Goal: Task Accomplishment & Management: Use online tool/utility

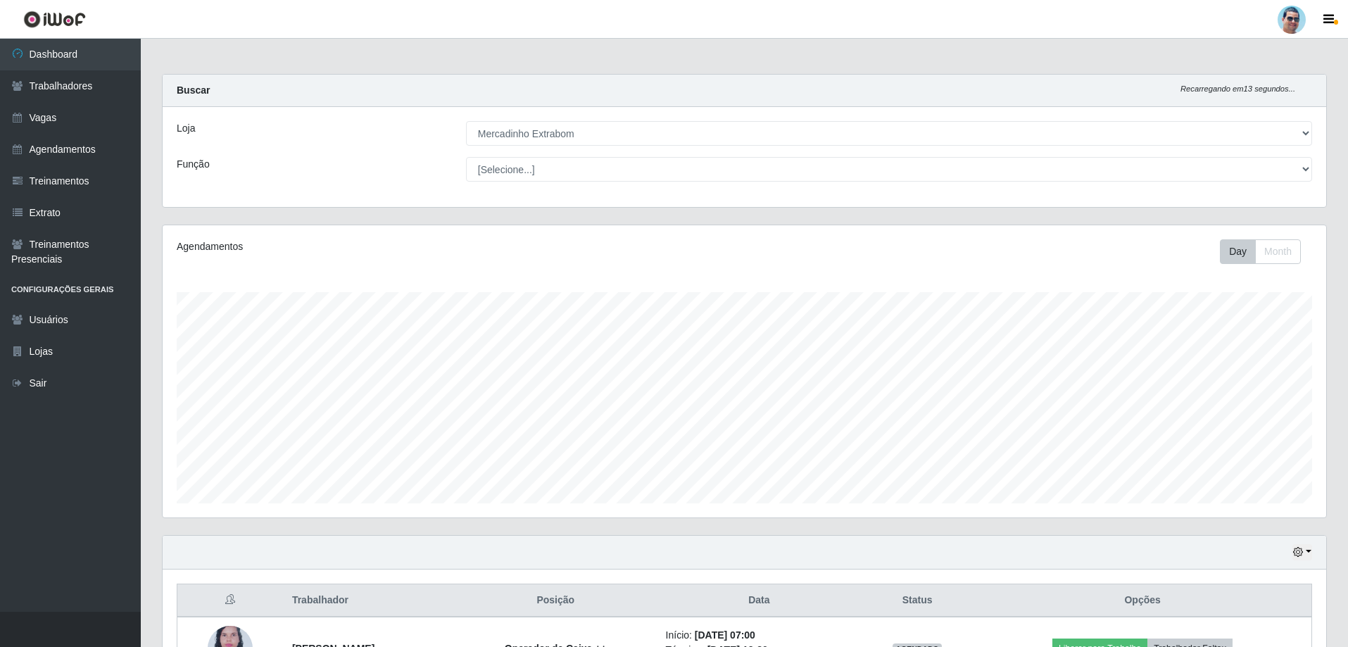
select select "175"
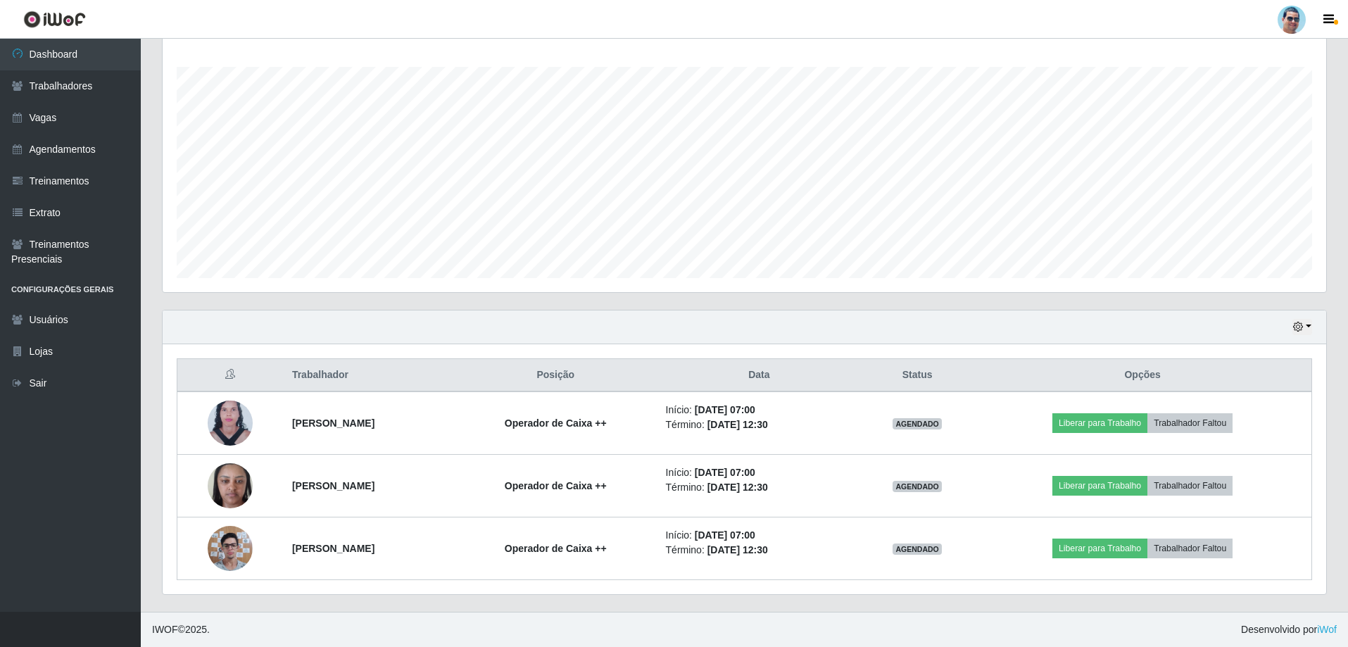
scroll to position [292, 1163]
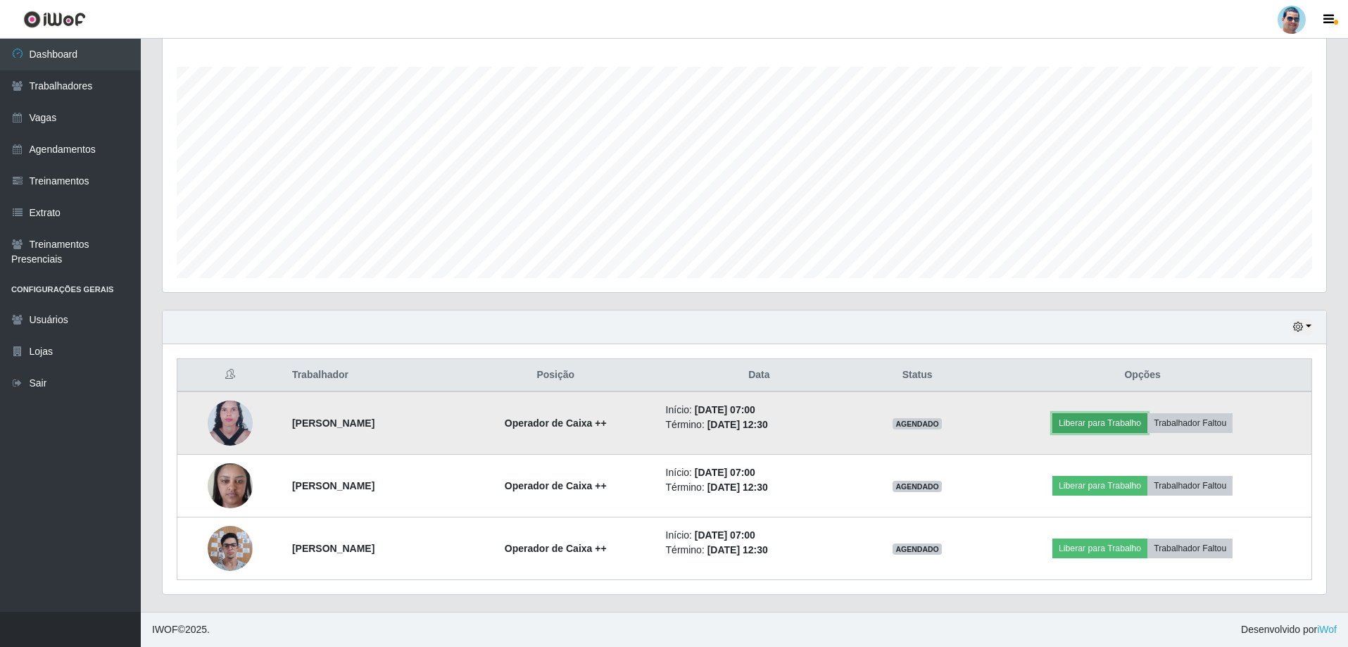
click at [1084, 426] on button "Liberar para Trabalho" at bounding box center [1099, 423] width 95 height 20
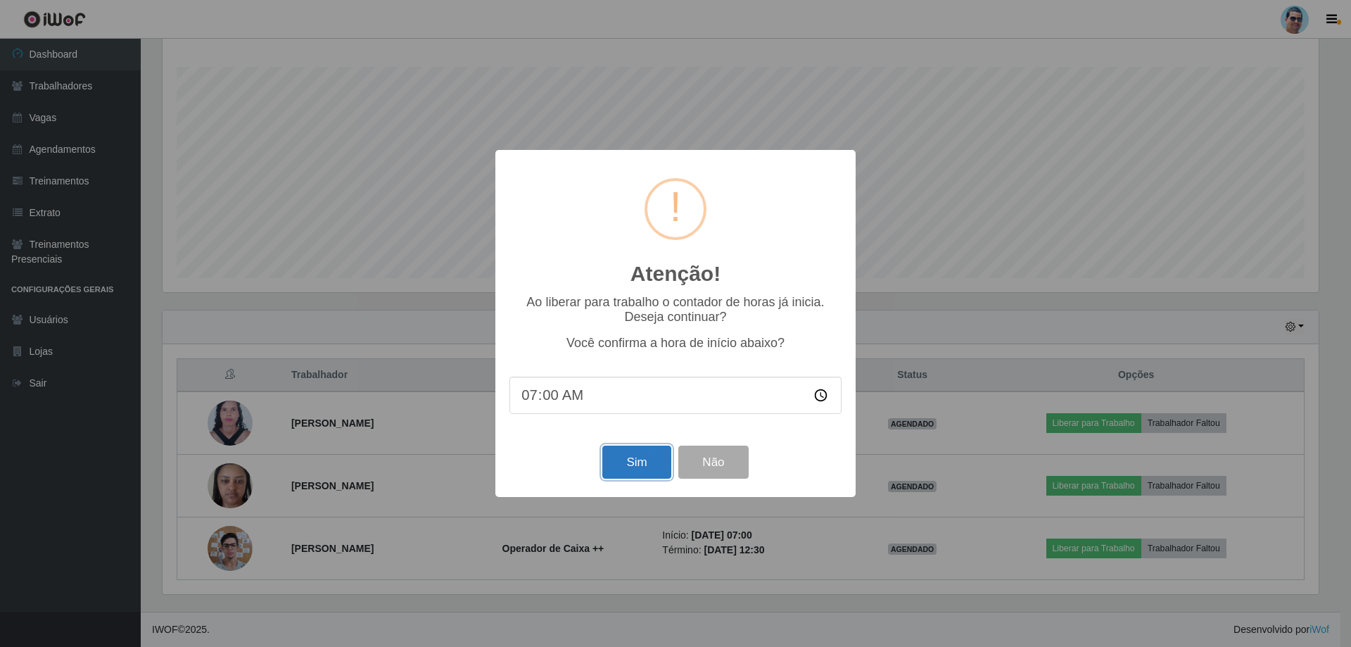
click at [632, 471] on button "Sim" at bounding box center [636, 461] width 68 height 33
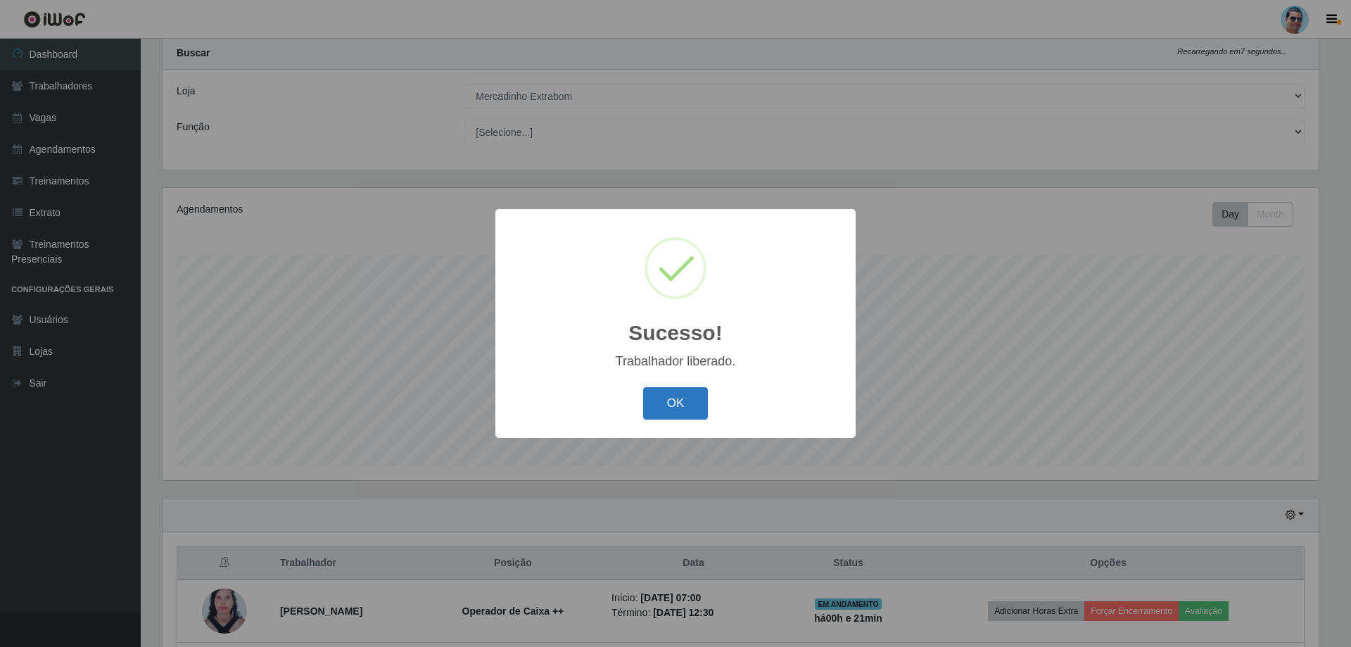
click at [679, 392] on button "OK" at bounding box center [675, 403] width 65 height 33
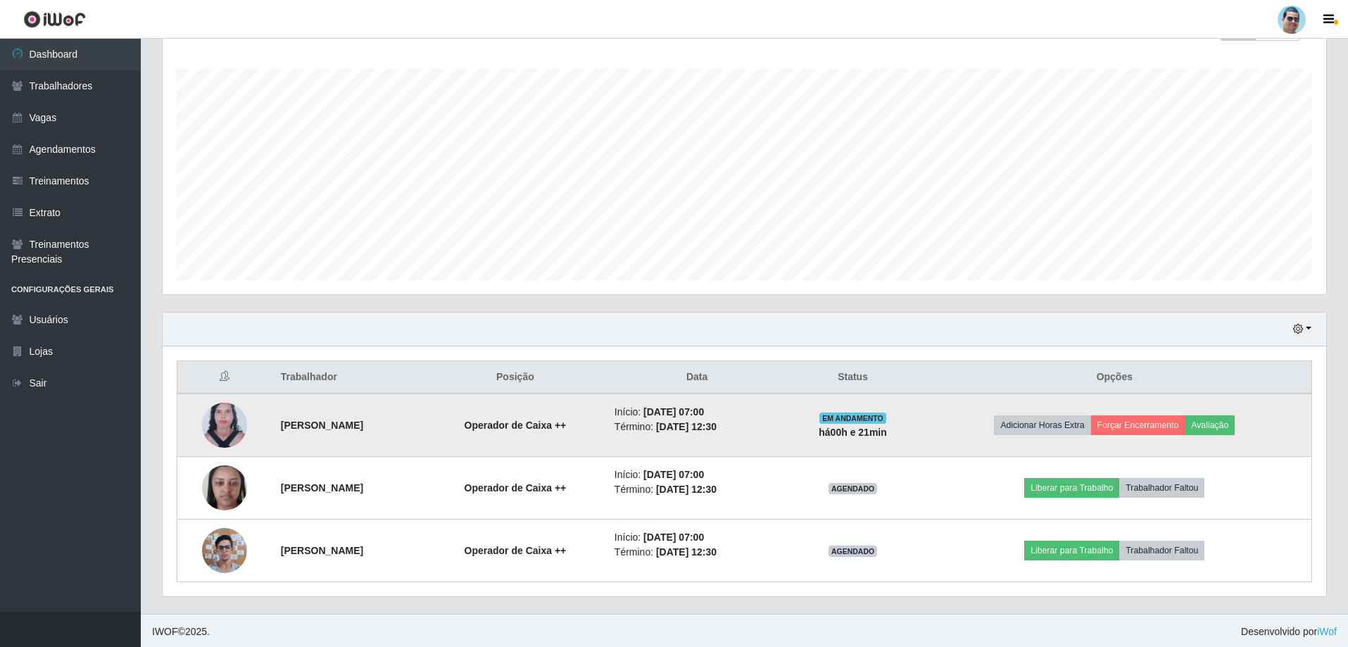
scroll to position [225, 0]
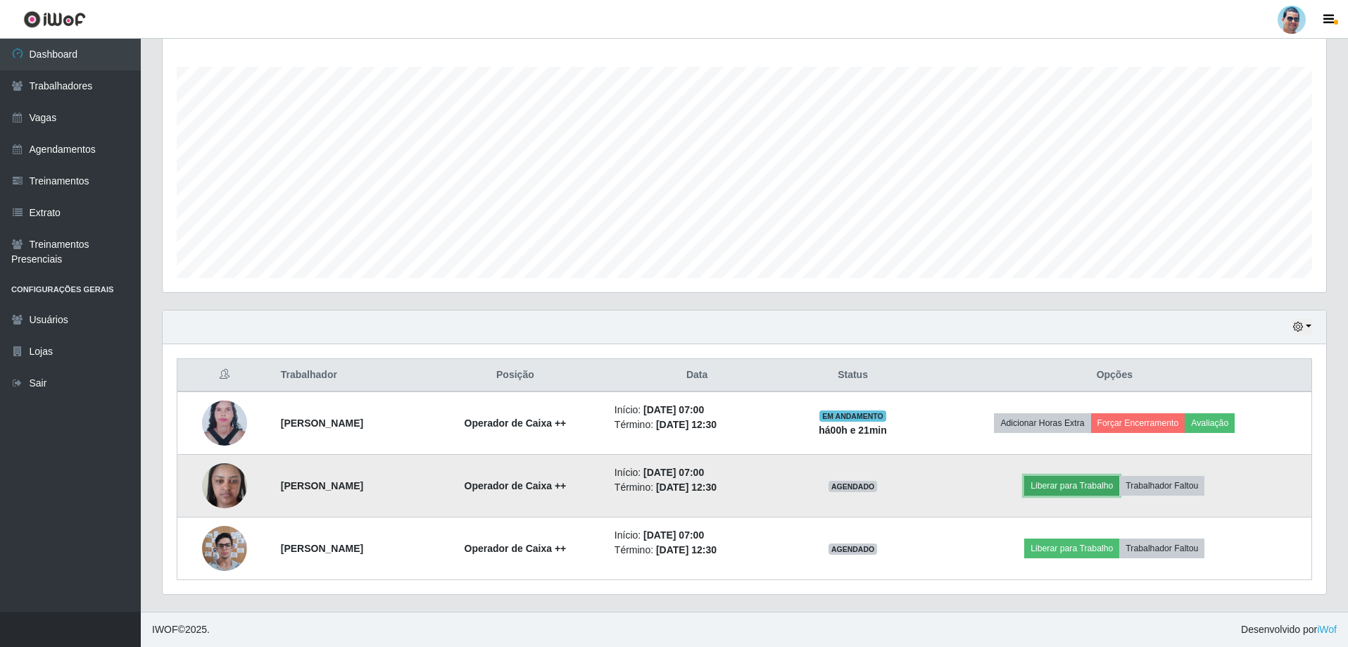
click at [1110, 491] on button "Liberar para Trabalho" at bounding box center [1071, 486] width 95 height 20
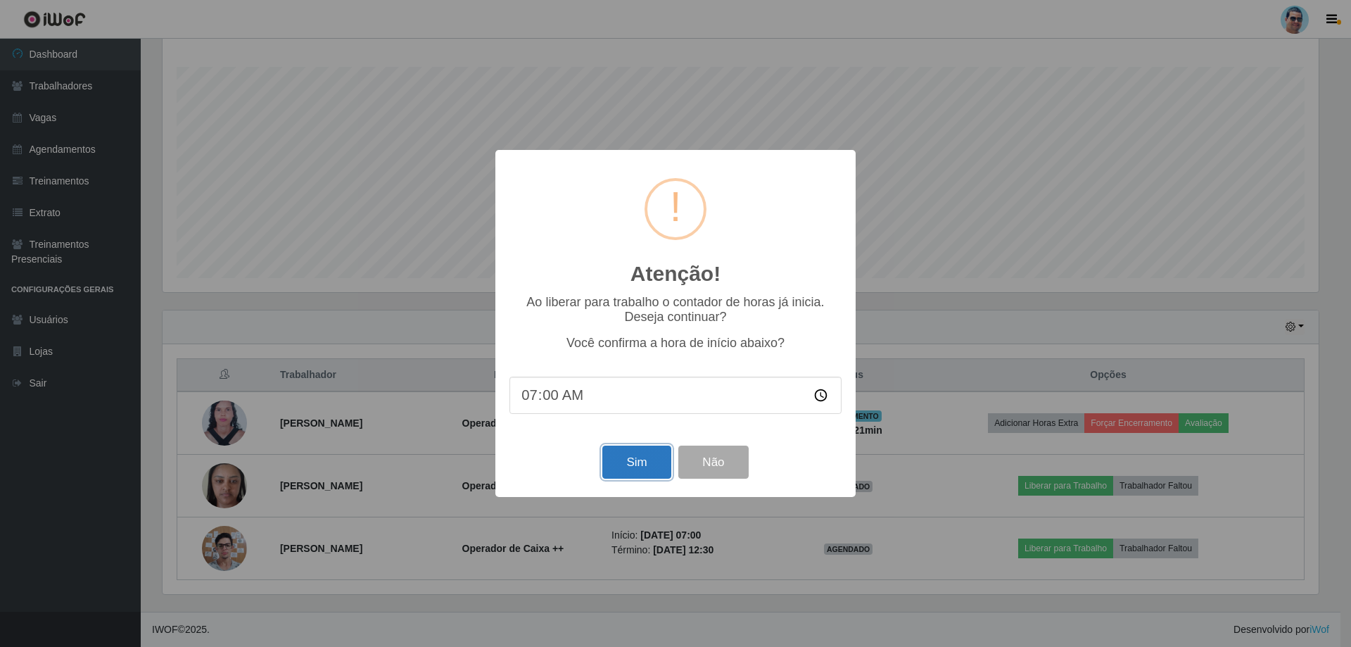
click at [623, 457] on button "Sim" at bounding box center [636, 461] width 68 height 33
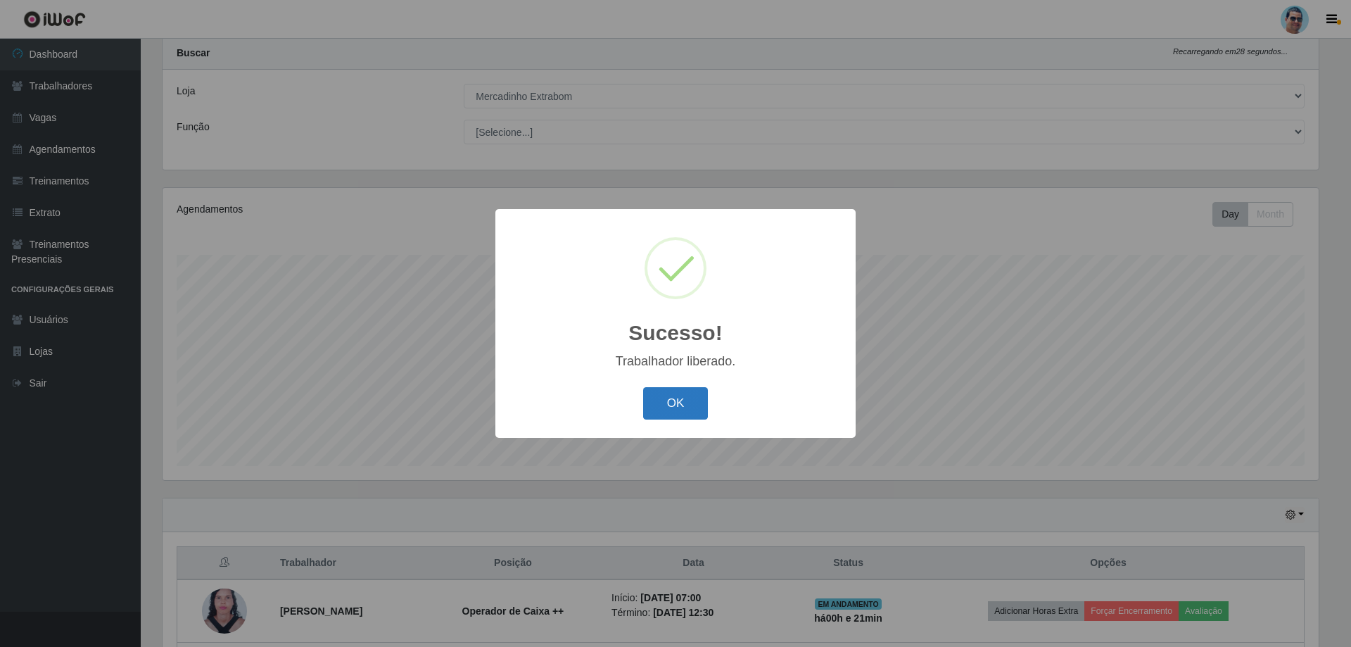
click at [673, 405] on button "OK" at bounding box center [675, 403] width 65 height 33
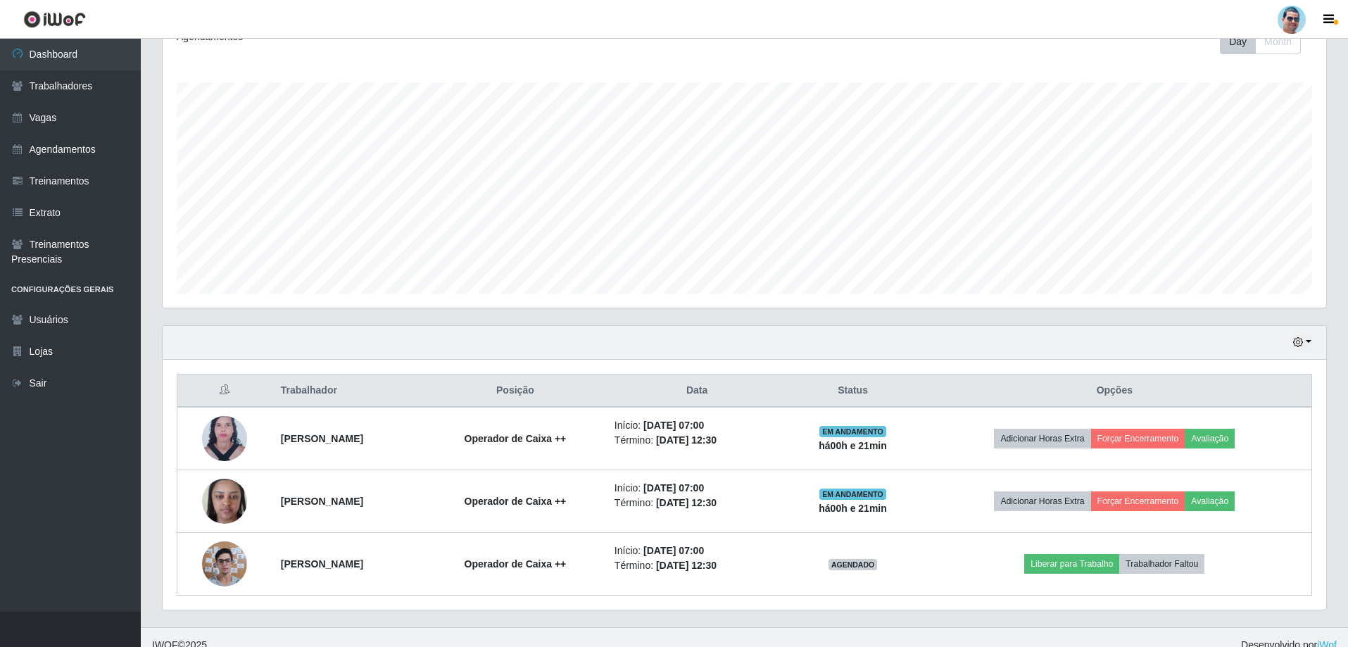
scroll to position [225, 0]
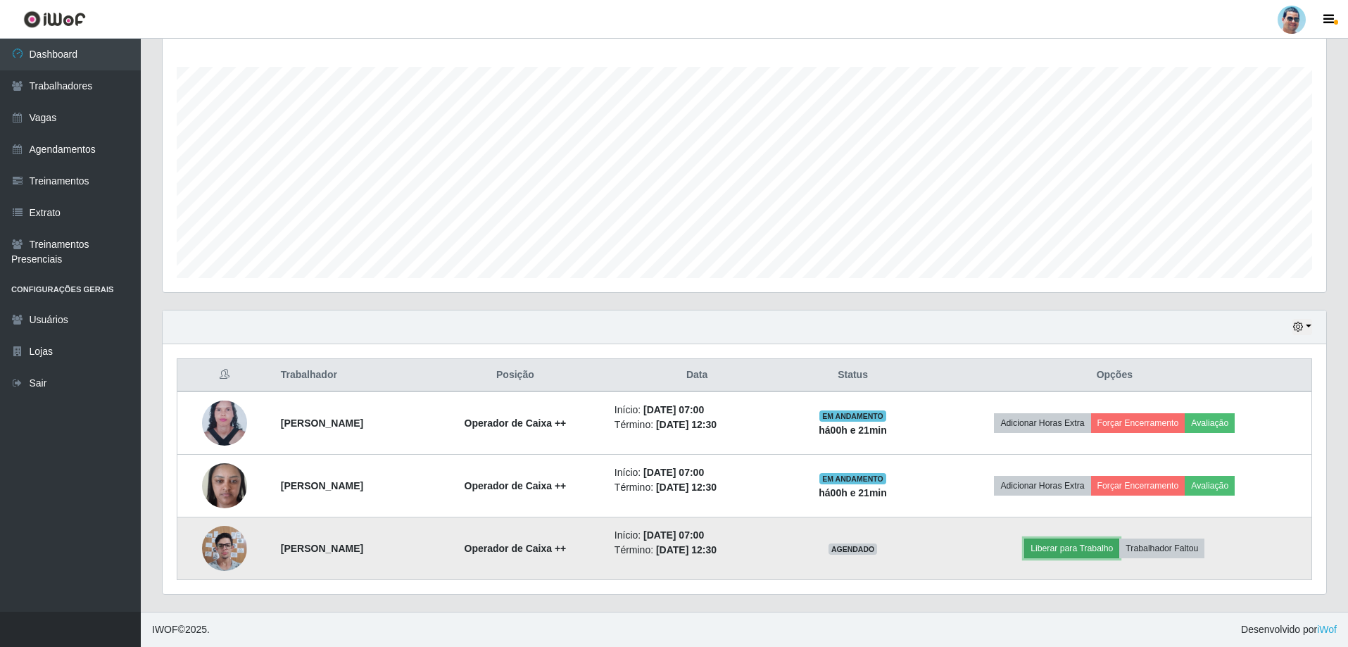
click at [1101, 541] on button "Liberar para Trabalho" at bounding box center [1071, 548] width 95 height 20
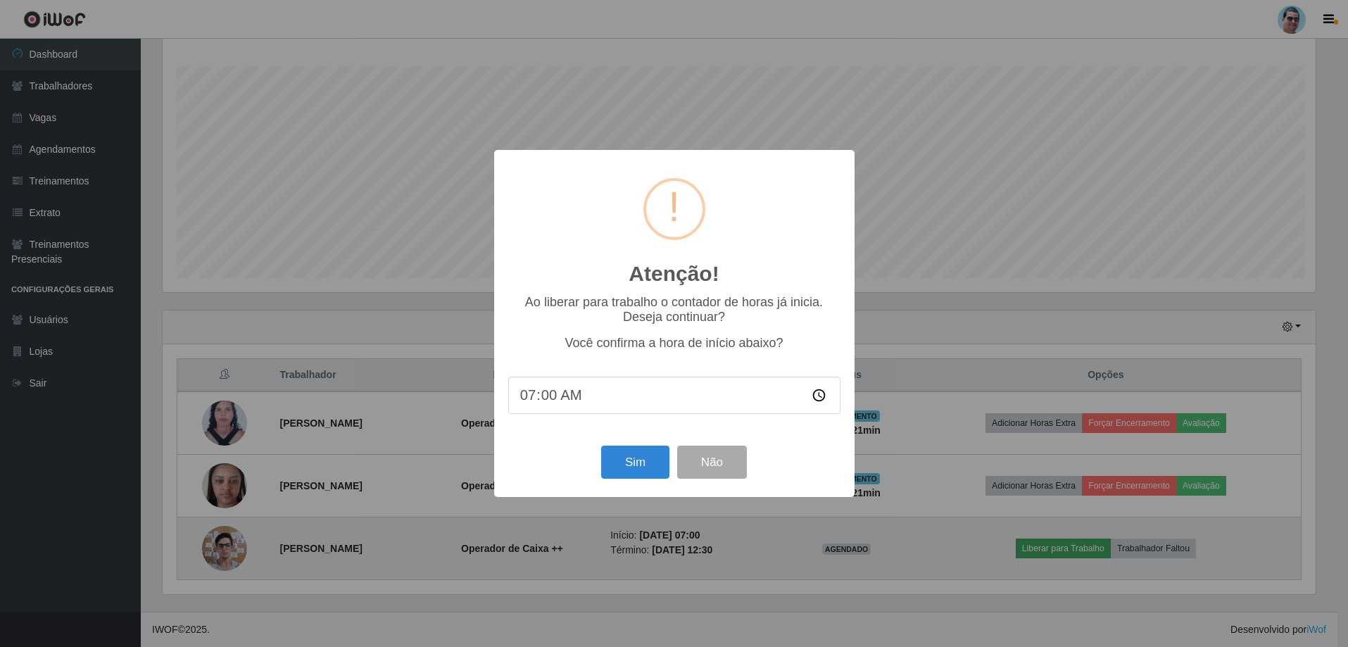
scroll to position [292, 1156]
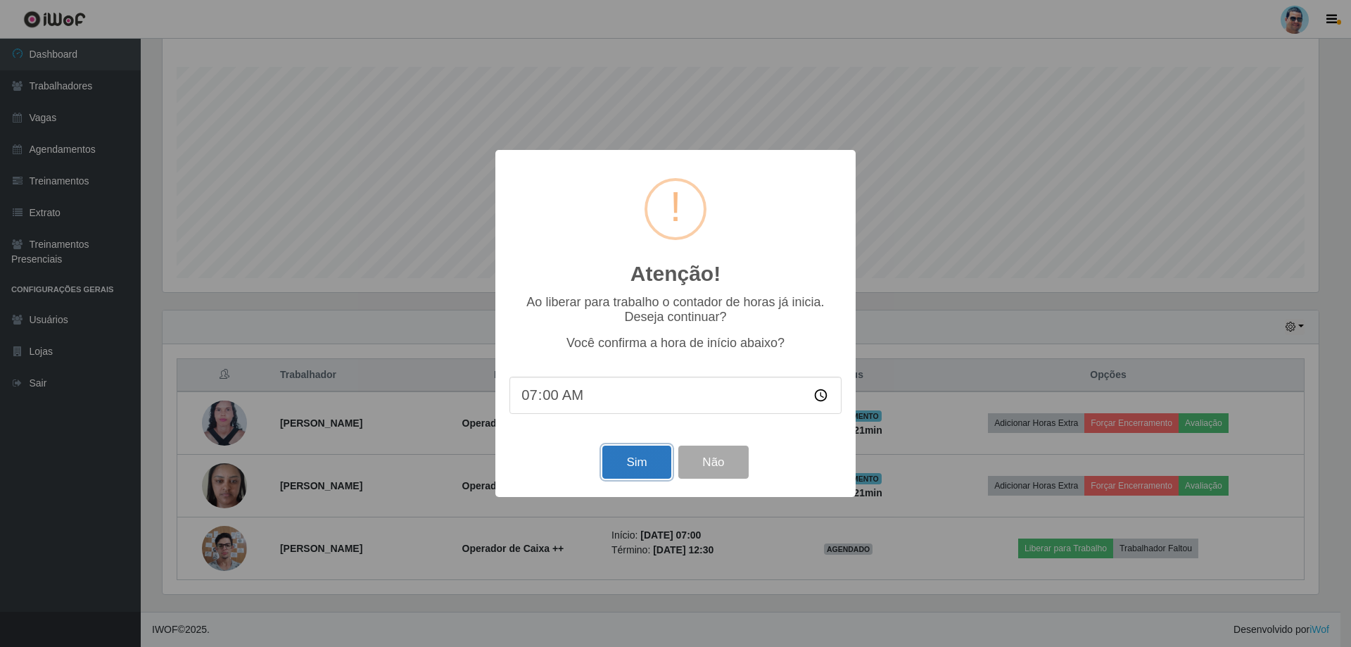
click at [636, 454] on button "Sim" at bounding box center [636, 461] width 68 height 33
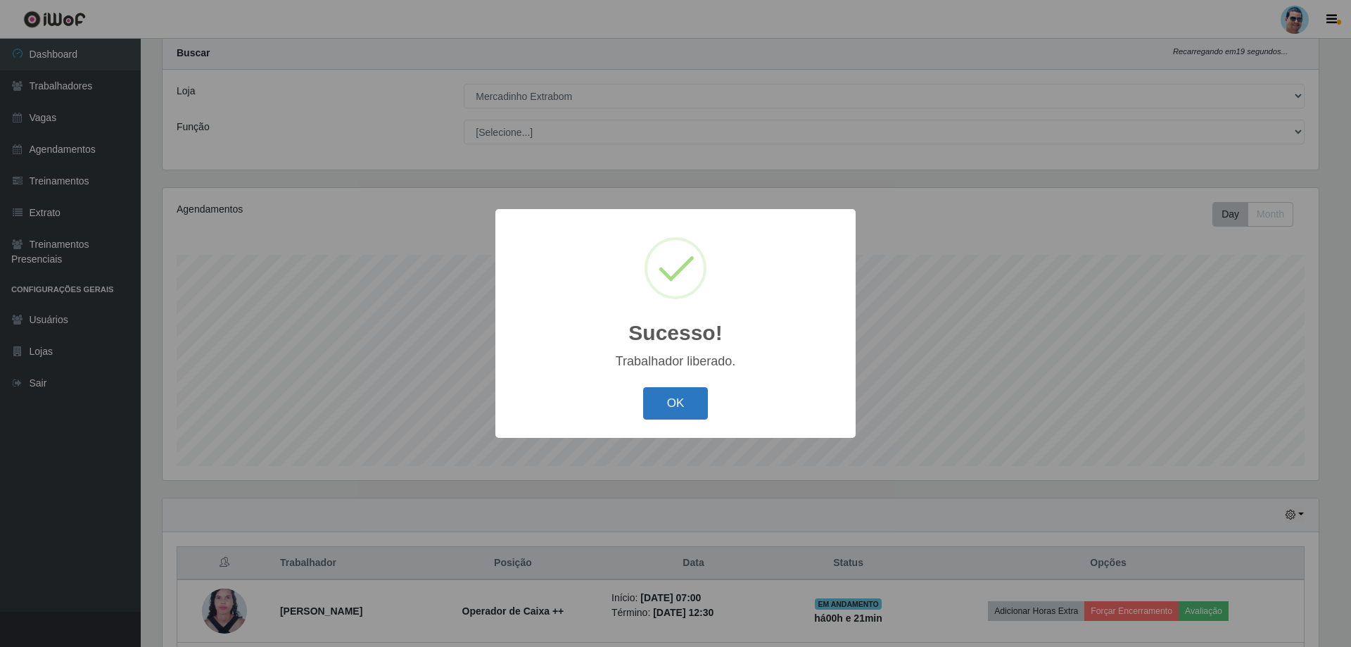
click at [671, 408] on button "OK" at bounding box center [675, 403] width 65 height 33
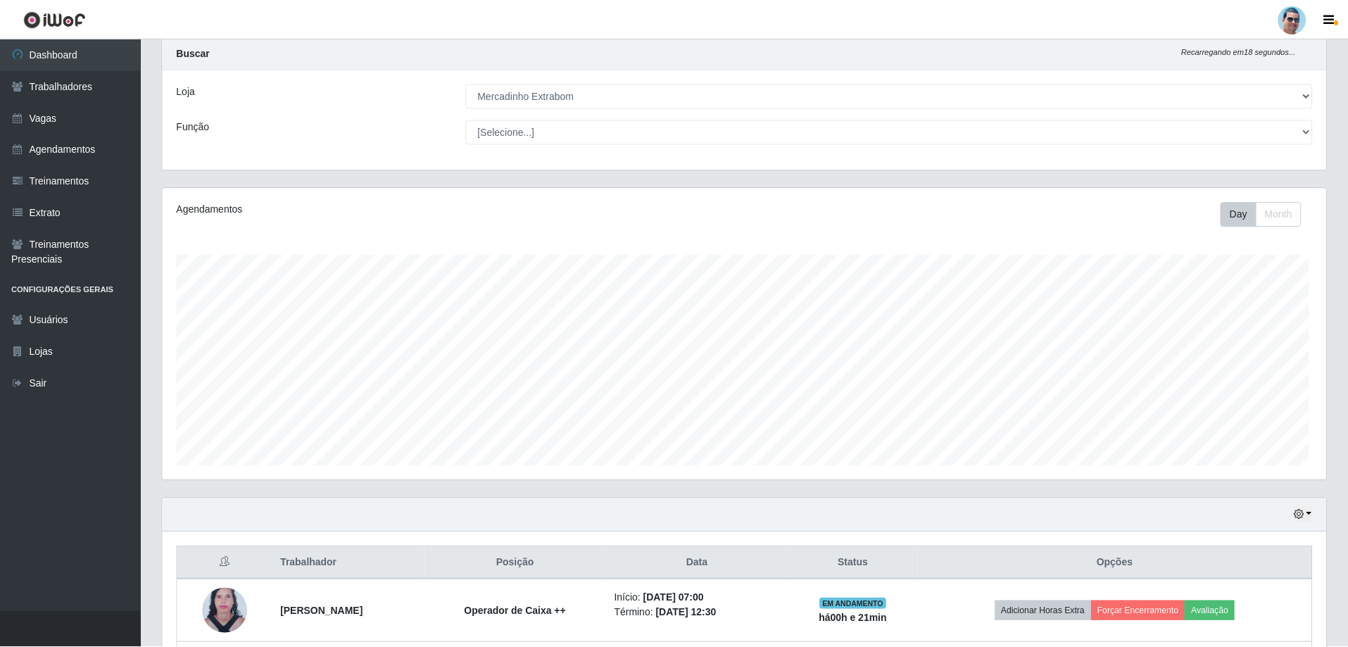
scroll to position [0, 0]
